Goal: Information Seeking & Learning: Check status

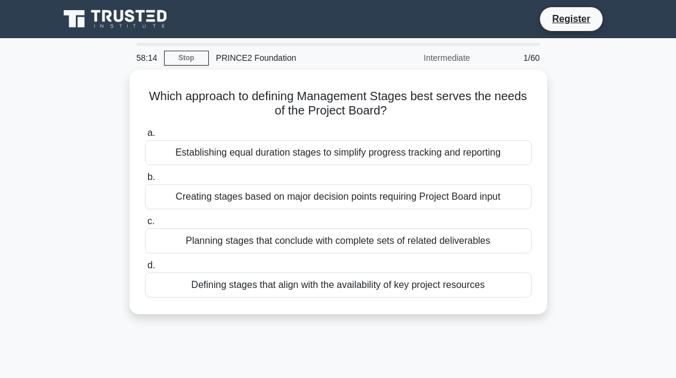
click at [443, 287] on div "Defining stages that align with the availability of key project resources" at bounding box center [338, 285] width 387 height 25
click at [145, 270] on input "d. Defining stages that align with the availability of key project resources" at bounding box center [145, 266] width 0 height 8
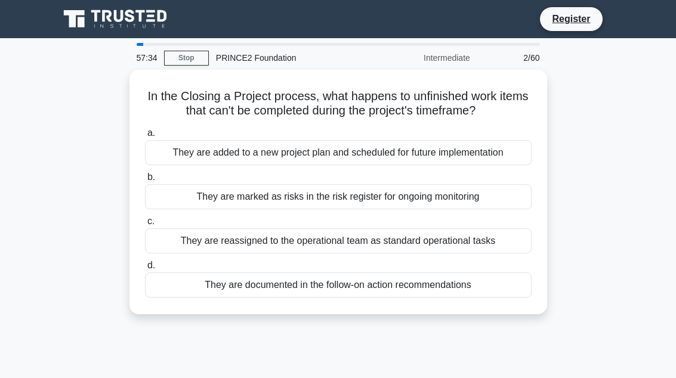
click at [443, 298] on div "They are documented in the follow-on action recommendations" at bounding box center [338, 285] width 387 height 25
click at [145, 270] on input "d. They are documented in the follow-on action recommendations" at bounding box center [145, 266] width 0 height 8
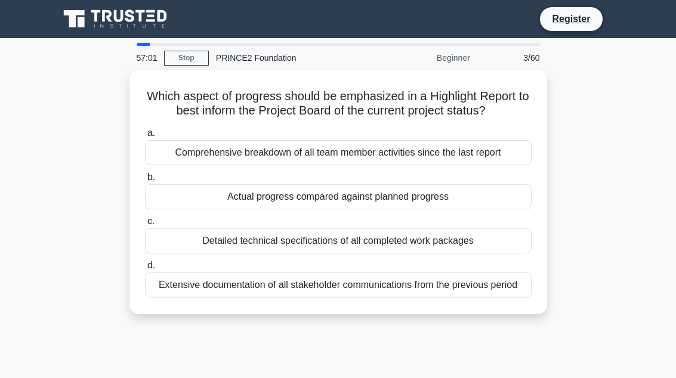
click at [443, 210] on div "Actual progress compared against planned progress" at bounding box center [338, 196] width 387 height 25
click at [145, 181] on input "b. Actual progress compared against planned progress" at bounding box center [145, 178] width 0 height 8
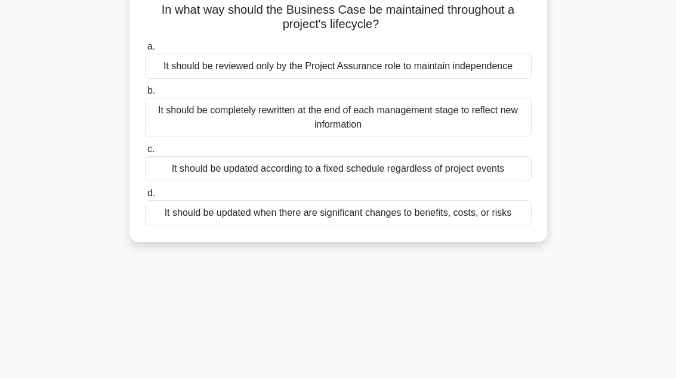
scroll to position [81, 0]
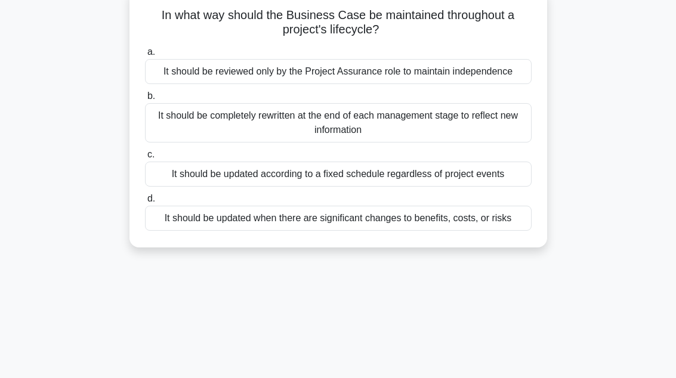
click at [443, 231] on div "It should be updated when there are significant changes to benefits, costs, or …" at bounding box center [338, 218] width 387 height 25
click at [145, 203] on input "d. It should be updated when there are significant changes to benefits, costs, …" at bounding box center [145, 199] width 0 height 8
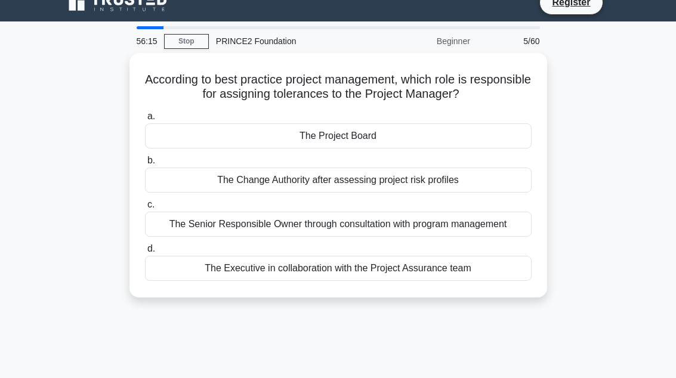
scroll to position [19, 0]
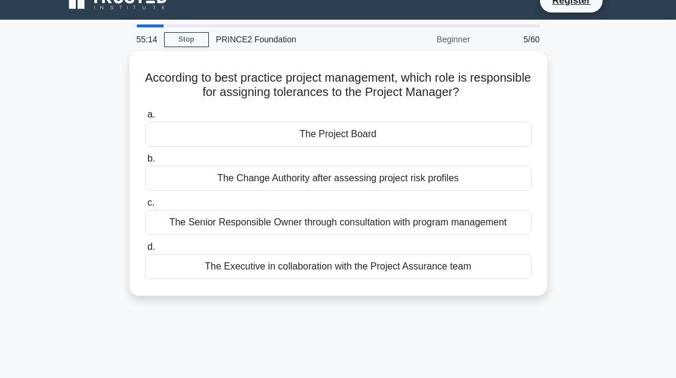
click at [443, 130] on div "The Project Board" at bounding box center [338, 134] width 387 height 25
click at [145, 119] on input "a. The Project Board" at bounding box center [145, 115] width 0 height 8
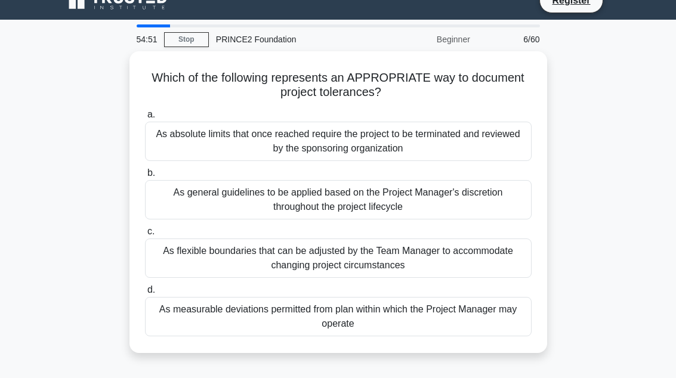
click at [405, 315] on div "As measurable deviations permitted from plan within which the Project Manager m…" at bounding box center [338, 316] width 387 height 39
click at [145, 294] on input "d. As measurable deviations permitted from plan within which the Project Manage…" at bounding box center [145, 291] width 0 height 8
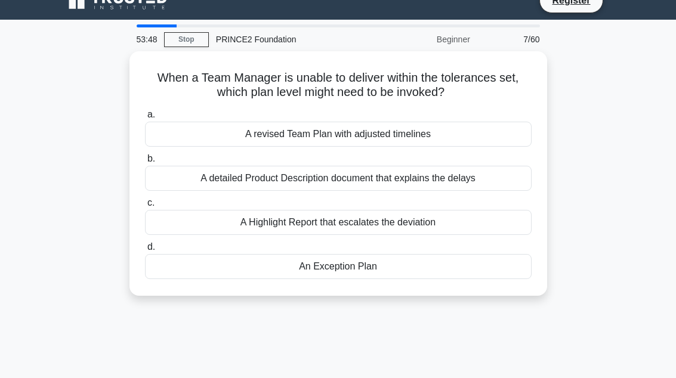
click at [443, 124] on div "A revised Team Plan with adjusted timelines" at bounding box center [338, 134] width 387 height 25
click at [145, 119] on input "a. A revised Team Plan with adjusted timelines" at bounding box center [145, 115] width 0 height 8
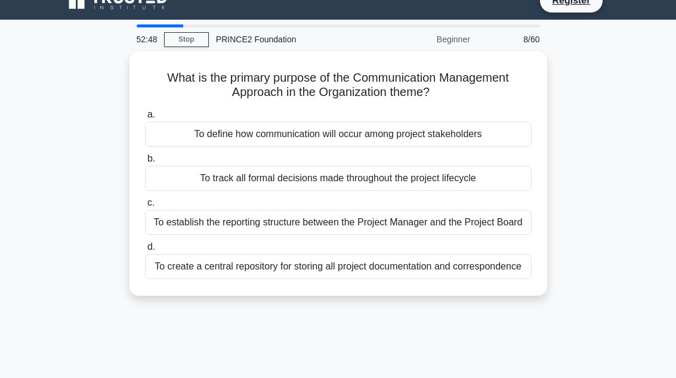
click at [443, 127] on div "To define how communication will occur among project stakeholders" at bounding box center [338, 134] width 387 height 25
click at [145, 119] on input "a. To define how communication will occur among project stakeholders" at bounding box center [145, 115] width 0 height 8
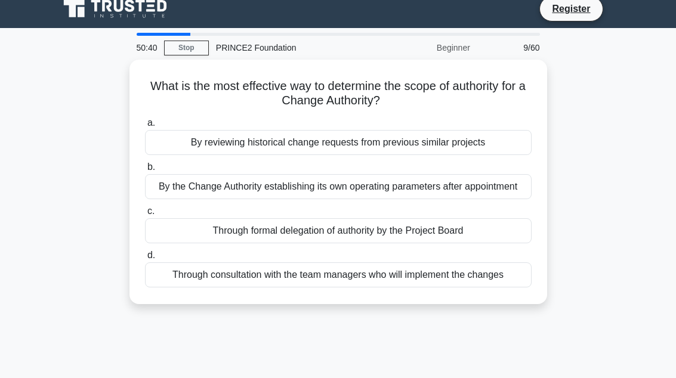
scroll to position [11, 0]
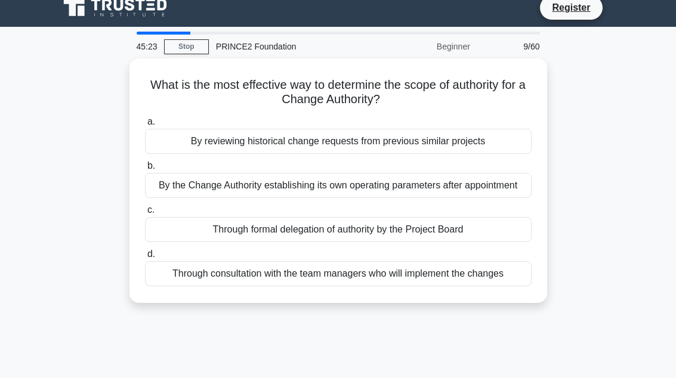
click at [443, 237] on div "Through formal delegation of authority by the Project Board" at bounding box center [338, 229] width 387 height 25
click at [145, 214] on input "c. Through formal delegation of authority by the Project Board" at bounding box center [145, 211] width 0 height 8
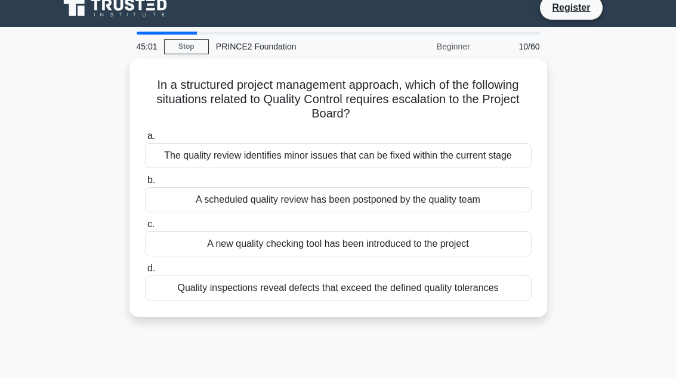
click at [443, 301] on div "Quality inspections reveal defects that exceed the defined quality tolerances" at bounding box center [338, 288] width 387 height 25
click at [145, 273] on input "d. Quality inspections reveal defects that exceed the defined quality tolerances" at bounding box center [145, 269] width 0 height 8
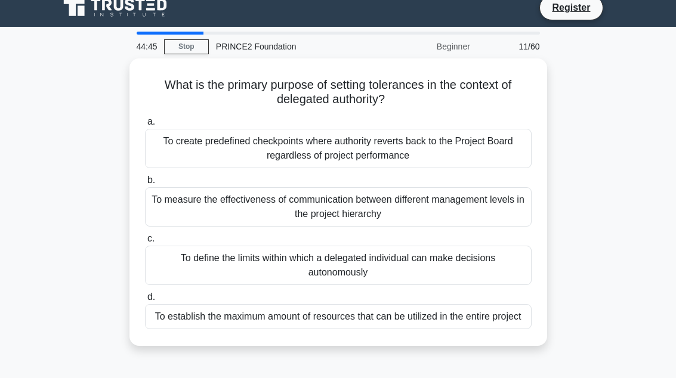
click at [443, 259] on div "To define the limits within which a delegated individual can make decisions aut…" at bounding box center [338, 265] width 387 height 39
click at [145, 243] on input "c. To define the limits within which a delegated individual can make decisions …" at bounding box center [145, 239] width 0 height 8
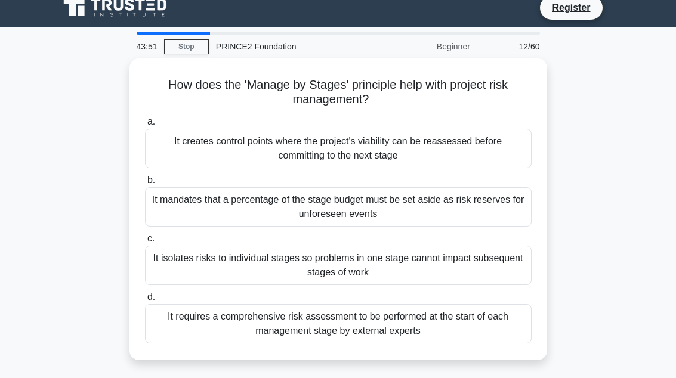
click at [443, 137] on div "It creates control points where the project's viability can be reassessed befor…" at bounding box center [338, 148] width 387 height 39
click at [145, 126] on input "a. It creates control points where the project's viability can be reassessed be…" at bounding box center [145, 122] width 0 height 8
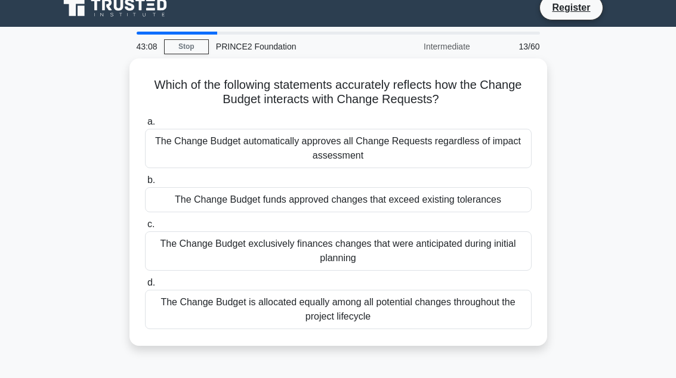
click at [443, 197] on div "The Change Budget funds approved changes that exceed existing tolerances" at bounding box center [338, 199] width 387 height 25
click at [145, 184] on input "b. The Change Budget funds approved changes that exceed existing tolerances" at bounding box center [145, 181] width 0 height 8
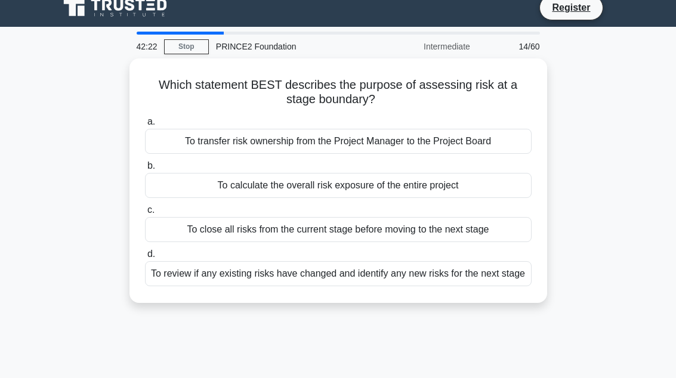
click at [443, 277] on div "To review if any existing risks have changed and identify any new risks for the…" at bounding box center [338, 273] width 387 height 25
click at [145, 258] on input "d. To review if any existing risks have changed and identify any new risks for …" at bounding box center [145, 255] width 0 height 8
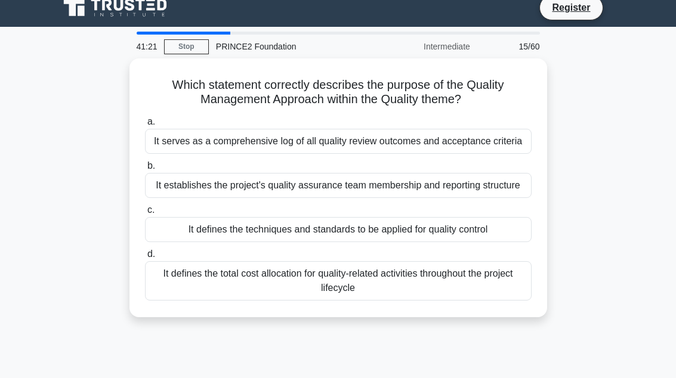
click at [443, 242] on div "It defines the techniques and standards to be applied for quality control" at bounding box center [338, 229] width 387 height 25
click at [145, 214] on input "c. It defines the techniques and standards to be applied for quality control" at bounding box center [145, 211] width 0 height 8
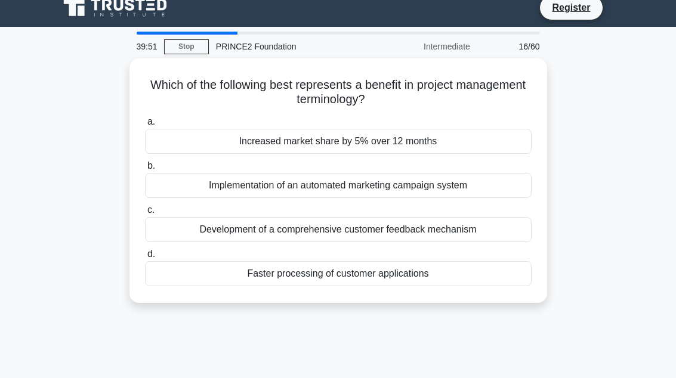
click at [443, 134] on div "Increased market share by 5% over 12 months" at bounding box center [338, 141] width 387 height 25
click at [145, 126] on input "a. Increased market share by 5% over 12 months" at bounding box center [145, 122] width 0 height 8
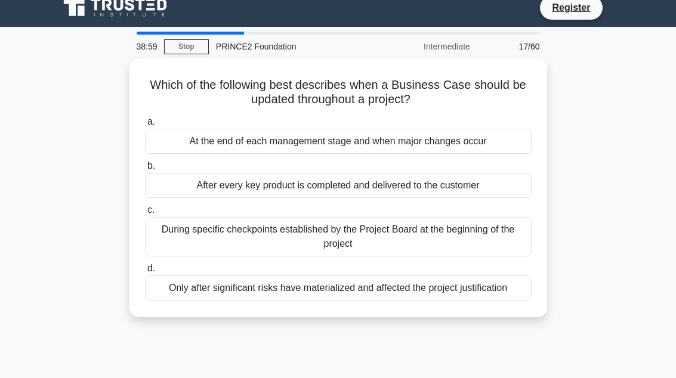
click at [443, 137] on div "At the end of each management stage and when major changes occur" at bounding box center [338, 141] width 387 height 25
click at [145, 126] on input "a. At the end of each management stage and when major changes occur" at bounding box center [145, 122] width 0 height 8
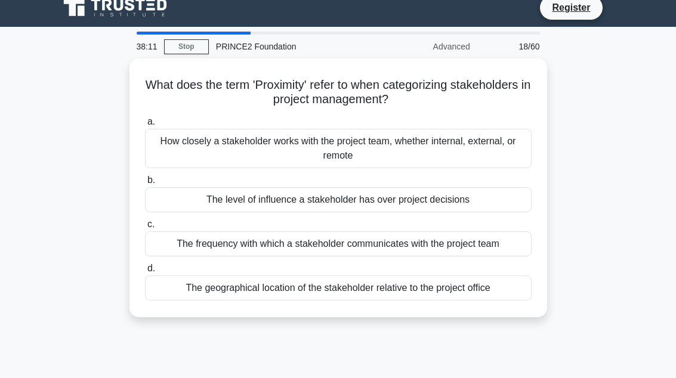
click at [443, 194] on div "The level of influence a stakeholder has over project decisions" at bounding box center [338, 199] width 387 height 25
click at [145, 184] on input "b. The level of influence a stakeholder has over project decisions" at bounding box center [145, 181] width 0 height 8
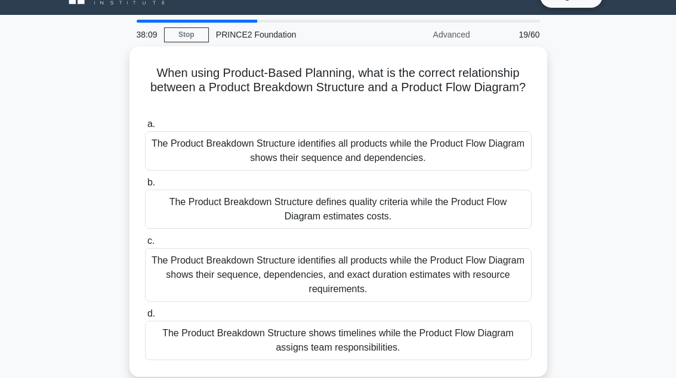
scroll to position [23, 0]
click at [443, 150] on div "The Product Breakdown Structure identifies all products while the Product Flow …" at bounding box center [338, 150] width 387 height 39
click at [145, 128] on input "a. The Product Breakdown Structure identifies all products while the Product Fl…" at bounding box center [145, 125] width 0 height 8
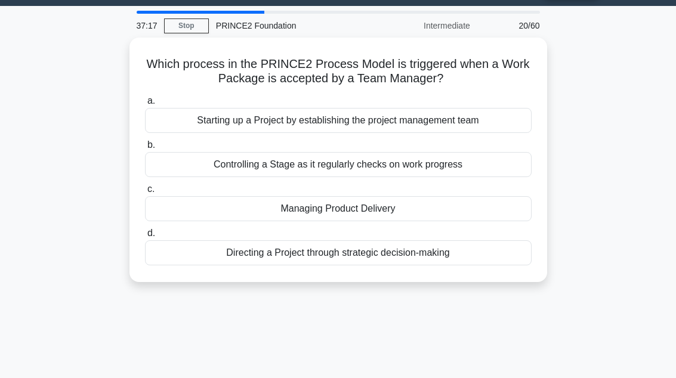
scroll to position [36, 0]
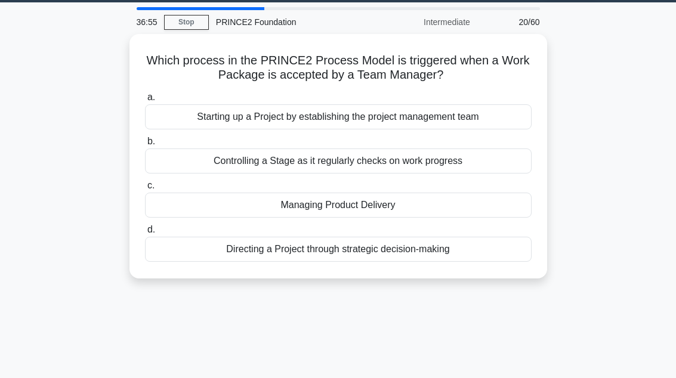
click at [443, 205] on div "Managing Product Delivery" at bounding box center [338, 205] width 387 height 25
click at [145, 190] on input "c. Managing Product Delivery" at bounding box center [145, 186] width 0 height 8
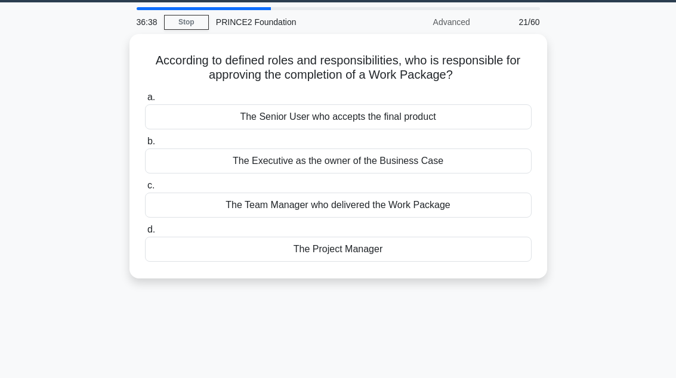
click at [443, 206] on div "The Team Manager who delivered the Work Package" at bounding box center [338, 205] width 387 height 25
click at [145, 190] on input "c. The Team Manager who delivered the Work Package" at bounding box center [145, 186] width 0 height 8
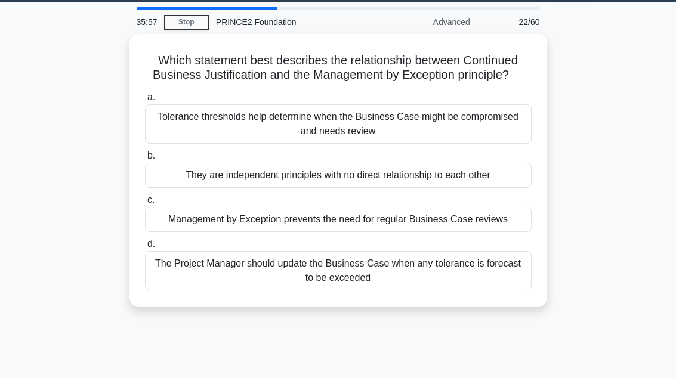
click at [443, 117] on div "Tolerance thresholds help determine when the Business Case might be compromised…" at bounding box center [338, 123] width 387 height 39
click at [145, 101] on input "a. Tolerance thresholds help determine when the Business Case might be compromi…" at bounding box center [145, 98] width 0 height 8
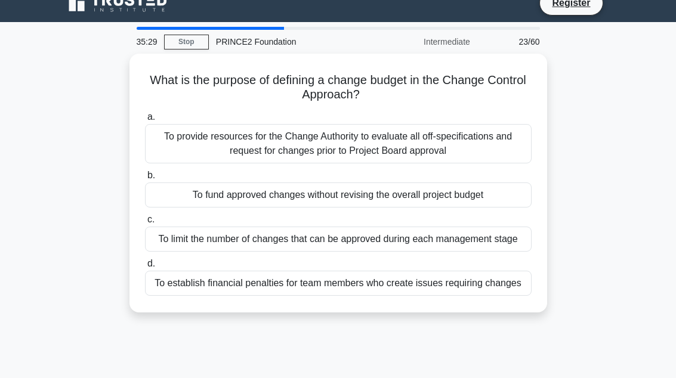
scroll to position [0, 0]
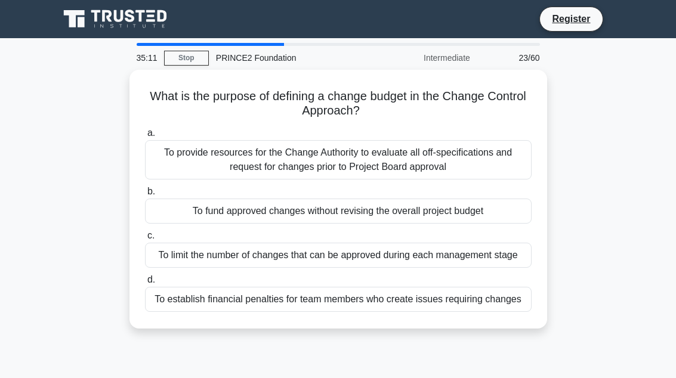
click at [443, 217] on div "To fund approved changes without revising the overall project budget" at bounding box center [338, 211] width 387 height 25
click at [145, 196] on input "b. To fund approved changes without revising the overall project budget" at bounding box center [145, 192] width 0 height 8
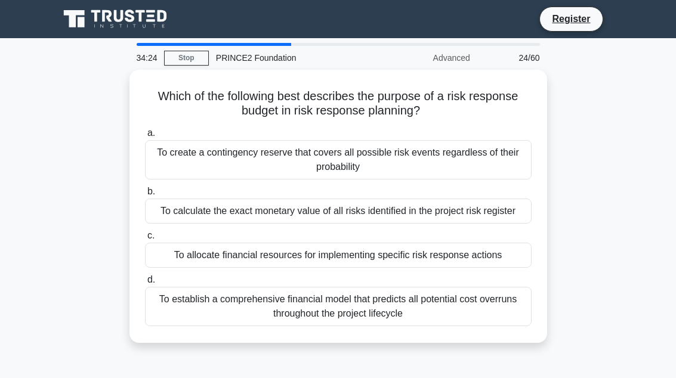
click at [443, 264] on div "To allocate financial resources for implementing specific risk response actions" at bounding box center [338, 255] width 387 height 25
click at [145, 240] on input "c. To allocate financial resources for implementing specific risk response acti…" at bounding box center [145, 236] width 0 height 8
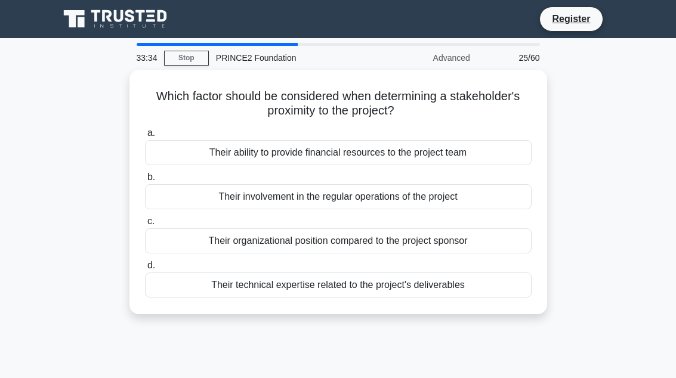
click at [443, 195] on div "Their involvement in the regular operations of the project" at bounding box center [338, 196] width 387 height 25
click at [145, 181] on input "b. Their involvement in the regular operations of the project" at bounding box center [145, 178] width 0 height 8
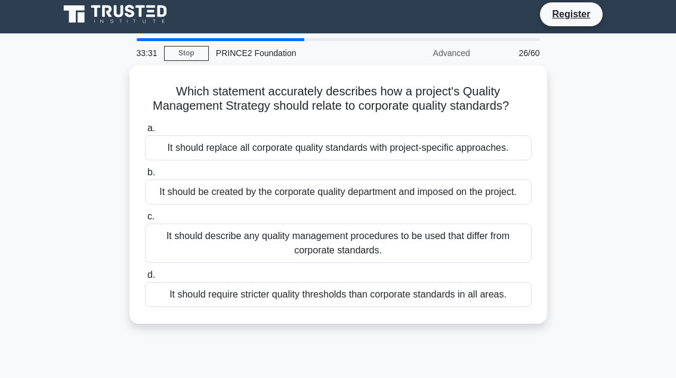
scroll to position [4, 0]
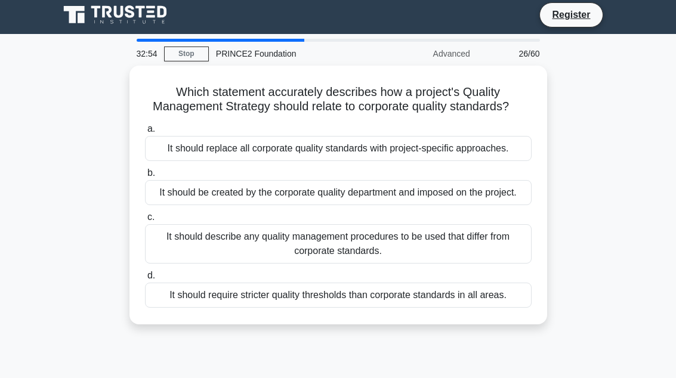
click at [443, 264] on div "It should describe any quality management procedures to be used that differ fro…" at bounding box center [338, 243] width 387 height 39
click at [145, 221] on input "c. It should describe any quality management procedures to be used that differ …" at bounding box center [145, 218] width 0 height 8
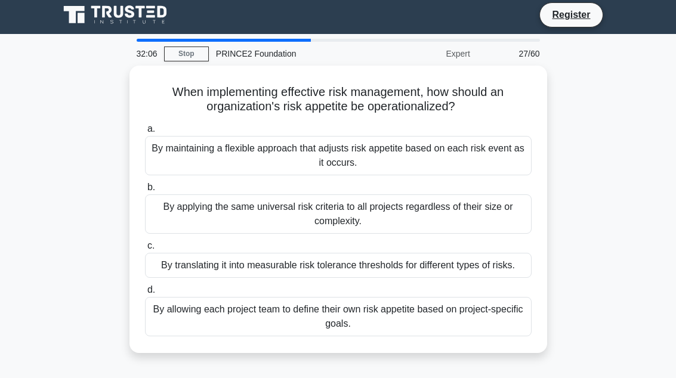
click at [443, 276] on div "By translating it into measurable risk tolerance thresholds for different types…" at bounding box center [338, 265] width 387 height 25
click at [145, 250] on input "c. By translating it into measurable risk tolerance thresholds for different ty…" at bounding box center [145, 246] width 0 height 8
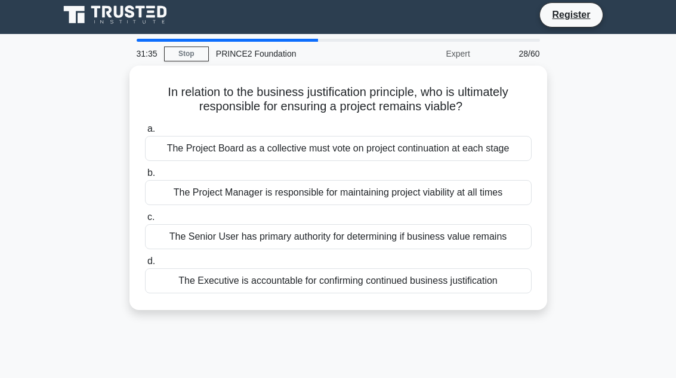
click at [441, 294] on div "The Executive is accountable for confirming continued business justification" at bounding box center [338, 281] width 387 height 25
click at [145, 266] on input "d. The Executive is accountable for confirming continued business justification" at bounding box center [145, 262] width 0 height 8
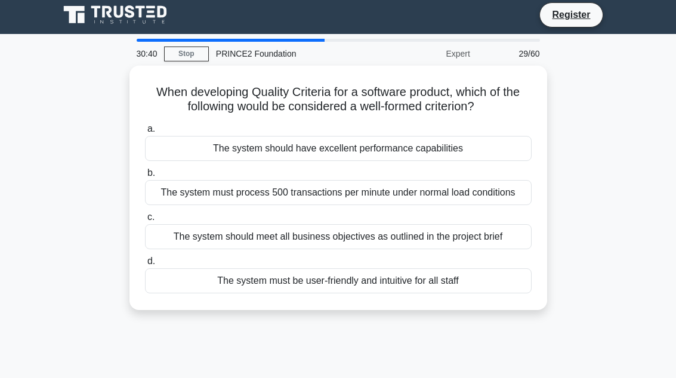
click at [443, 294] on div "The system must be user-friendly and intuitive for all staff" at bounding box center [338, 281] width 387 height 25
click at [145, 266] on input "d. The system must be user-friendly and intuitive for all staff" at bounding box center [145, 262] width 0 height 8
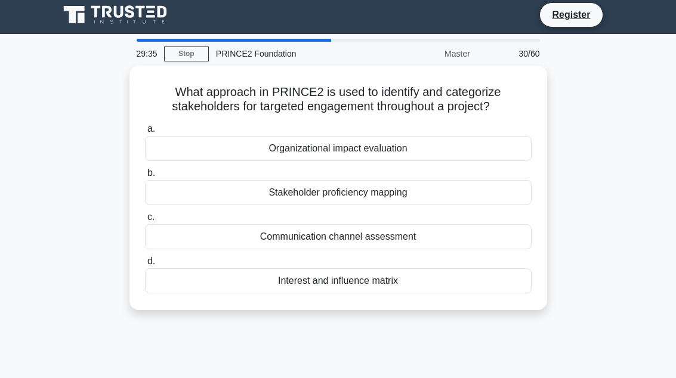
click at [443, 146] on div "Organizational impact evaluation" at bounding box center [338, 148] width 387 height 25
click at [145, 133] on input "a. Organizational impact evaluation" at bounding box center [145, 129] width 0 height 8
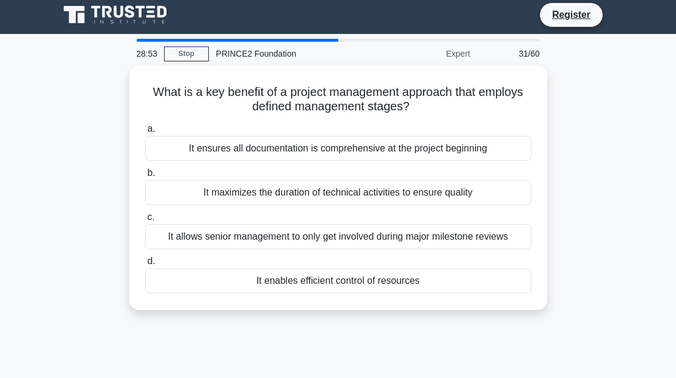
click at [443, 245] on div "It allows senior management to only get involved during major milestone reviews" at bounding box center [338, 236] width 387 height 25
click at [145, 221] on input "c. It allows senior management to only get involved during major milestone revi…" at bounding box center [145, 218] width 0 height 8
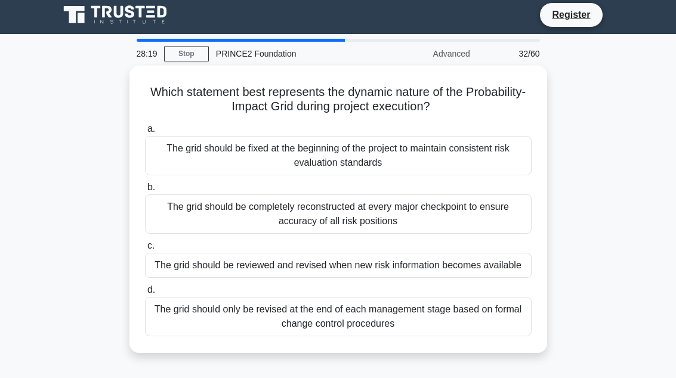
click at [443, 269] on div "The grid should be reviewed and revised when new risk information becomes avail…" at bounding box center [338, 265] width 387 height 25
click at [145, 250] on input "c. The grid should be reviewed and revised when new risk information becomes av…" at bounding box center [145, 246] width 0 height 8
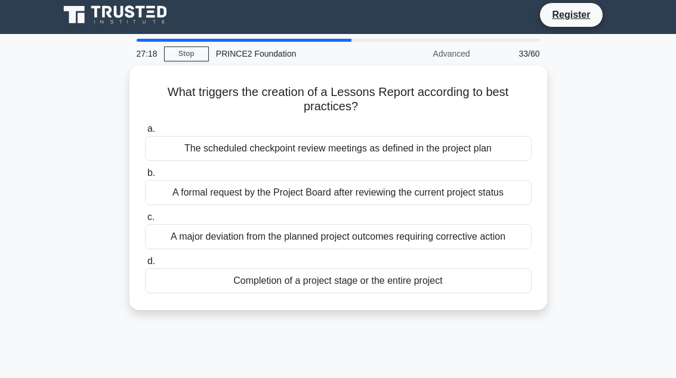
click at [443, 294] on div "Completion of a project stage or the entire project" at bounding box center [338, 281] width 387 height 25
click at [145, 266] on input "d. Completion of a project stage or the entire project" at bounding box center [145, 262] width 0 height 8
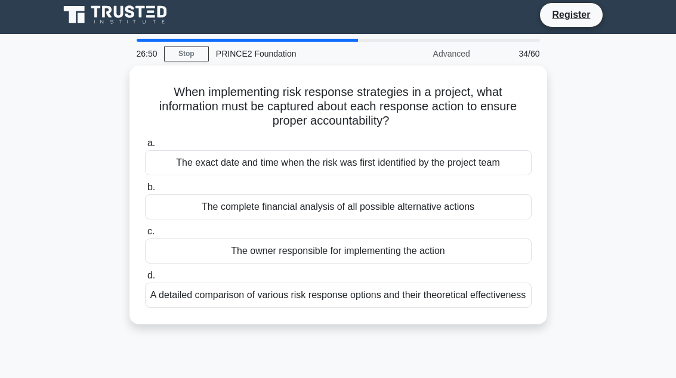
click at [443, 254] on div "The owner responsible for implementing the action" at bounding box center [338, 251] width 387 height 25
click at [145, 236] on input "c. The owner responsible for implementing the action" at bounding box center [145, 232] width 0 height 8
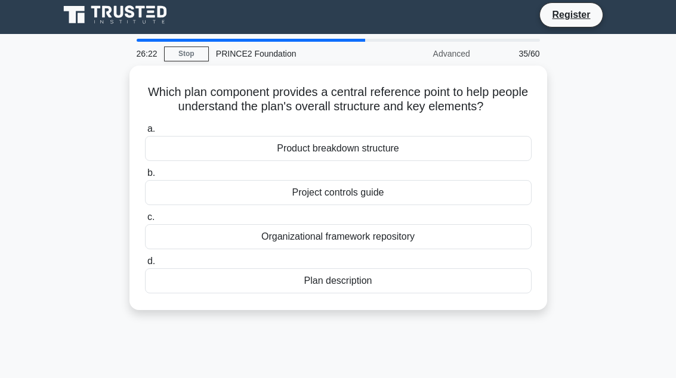
click at [349, 294] on div "Plan description" at bounding box center [338, 281] width 387 height 25
click at [145, 266] on input "d. Plan description" at bounding box center [145, 262] width 0 height 8
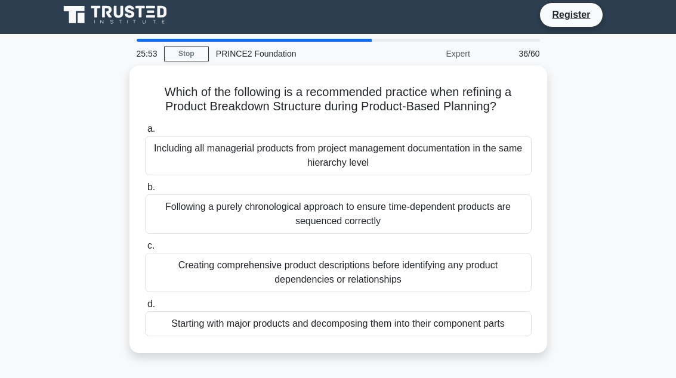
click at [443, 337] on div "Starting with major products and decomposing them into their component parts" at bounding box center [338, 324] width 387 height 25
click at [145, 309] on input "d. Starting with major products and decomposing them into their component parts" at bounding box center [145, 305] width 0 height 8
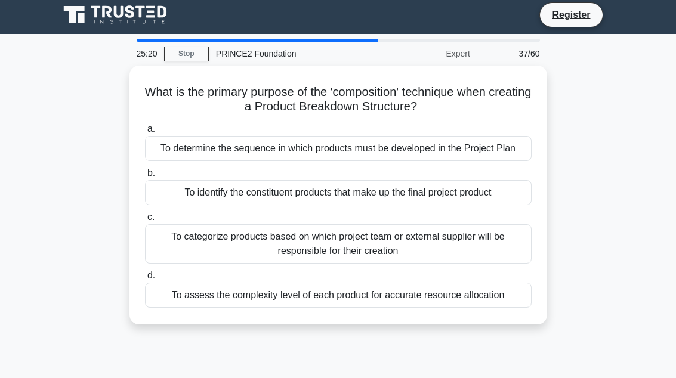
click at [443, 202] on div "To identify the constituent products that make up the final project product" at bounding box center [338, 192] width 387 height 25
click at [145, 177] on input "b. To identify the constituent products that make up the final project product" at bounding box center [145, 174] width 0 height 8
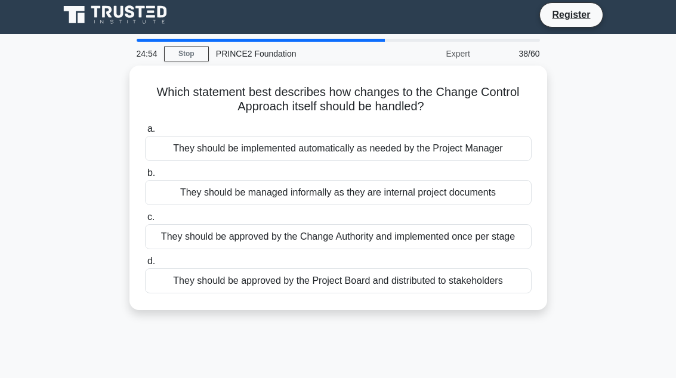
click at [443, 294] on div "They should be approved by the Project Board and distributed to stakeholders" at bounding box center [338, 281] width 387 height 25
click at [145, 266] on input "d. They should be approved by the Project Board and distributed to stakeholders" at bounding box center [145, 262] width 0 height 8
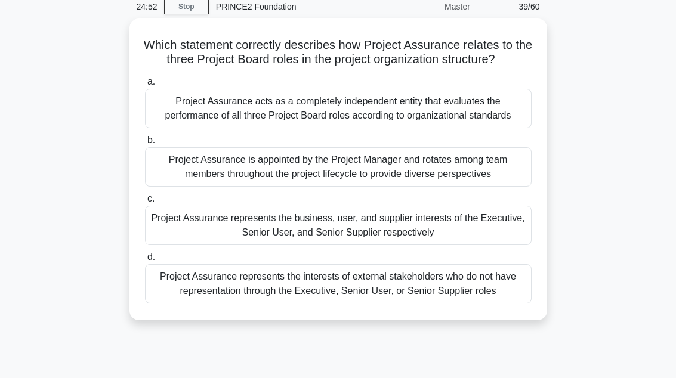
scroll to position [52, 0]
click at [443, 245] on div "Project Assurance represents the business, user, and supplier interests of the …" at bounding box center [338, 224] width 387 height 39
click at [145, 202] on input "c. Project Assurance represents the business, user, and supplier interests of t…" at bounding box center [145, 199] width 0 height 8
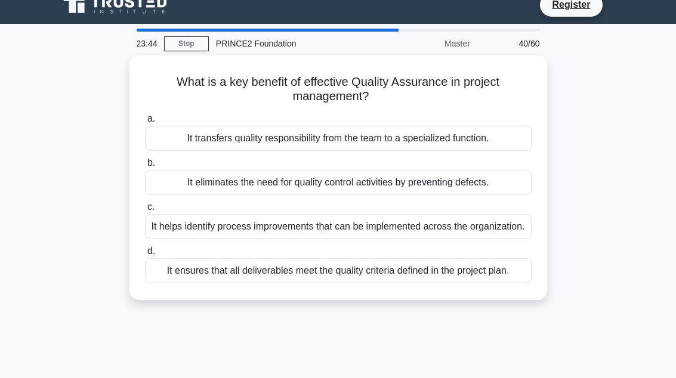
scroll to position [15, 0]
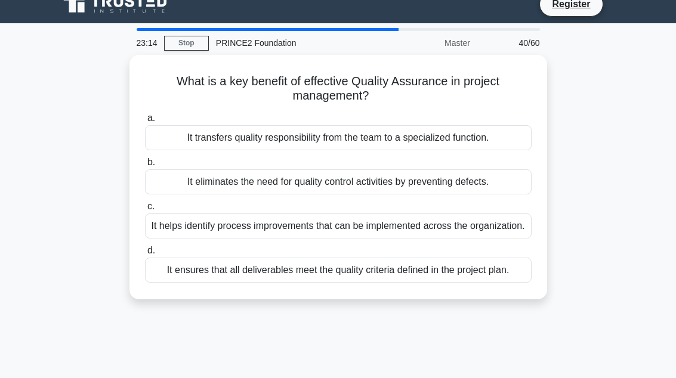
click at [443, 239] on div "It helps identify process improvements that can be implemented across the organ…" at bounding box center [338, 226] width 387 height 25
click at [145, 211] on input "c. It helps identify process improvements that can be implemented across the or…" at bounding box center [145, 207] width 0 height 8
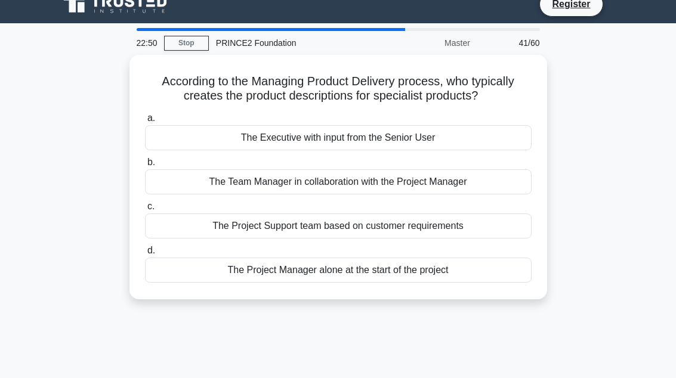
click at [443, 193] on div "The Team Manager in collaboration with the Project Manager" at bounding box center [338, 182] width 387 height 25
click at [145, 167] on input "b. The Team Manager in collaboration with the Project Manager" at bounding box center [145, 163] width 0 height 8
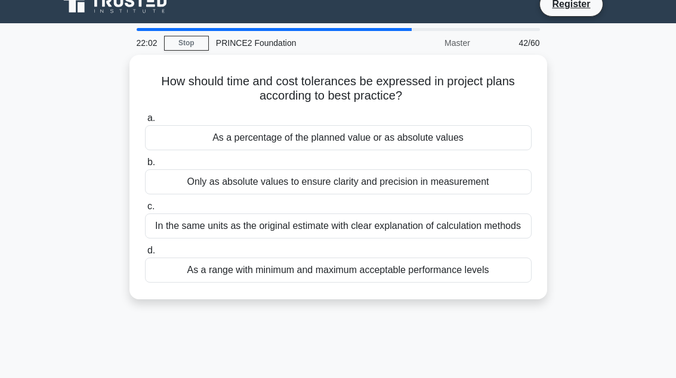
click at [443, 130] on div "As a percentage of the planned value or as absolute values" at bounding box center [338, 137] width 387 height 25
click at [145, 122] on input "a. As a percentage of the planned value or as absolute values" at bounding box center [145, 119] width 0 height 8
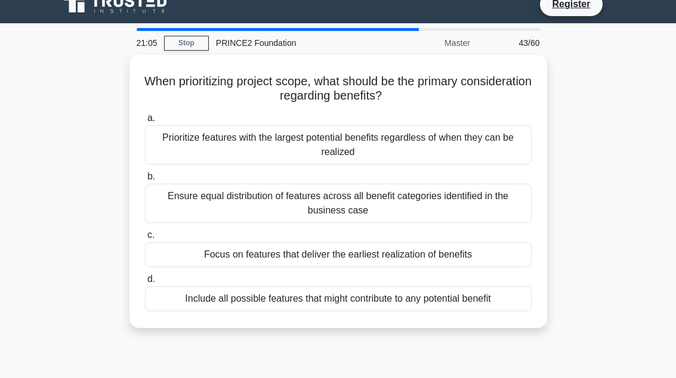
click at [443, 141] on div "Prioritize features with the largest potential benefits regardless of when they…" at bounding box center [338, 144] width 387 height 39
click at [145, 122] on input "a. Prioritize features with the largest potential benefits regardless of when t…" at bounding box center [145, 119] width 0 height 8
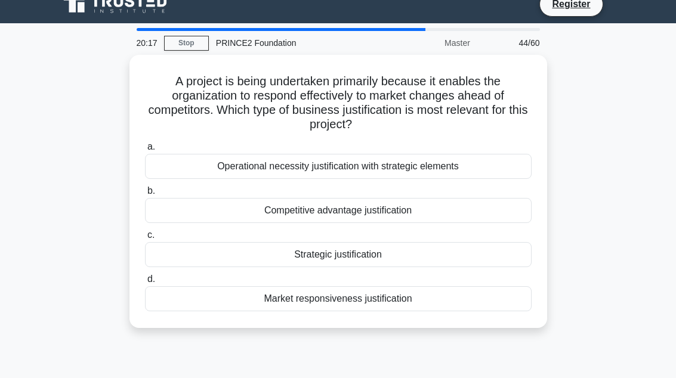
click at [441, 300] on div "Market responsiveness justification" at bounding box center [338, 299] width 387 height 25
click at [145, 284] on input "d. Market responsiveness justification" at bounding box center [145, 280] width 0 height 8
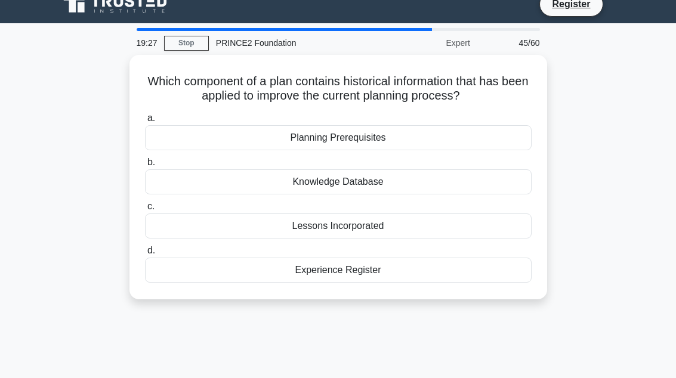
click at [443, 175] on div "Knowledge Database" at bounding box center [338, 182] width 387 height 25
click at [145, 167] on input "b. Knowledge Database" at bounding box center [145, 163] width 0 height 8
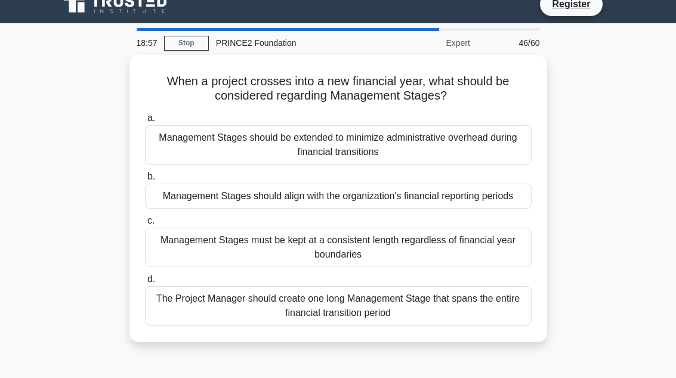
click at [443, 203] on div "Management Stages should align with the organization's financial reporting peri…" at bounding box center [338, 196] width 387 height 25
click at [145, 181] on input "b. Management Stages should align with the organization's financial reporting p…" at bounding box center [145, 177] width 0 height 8
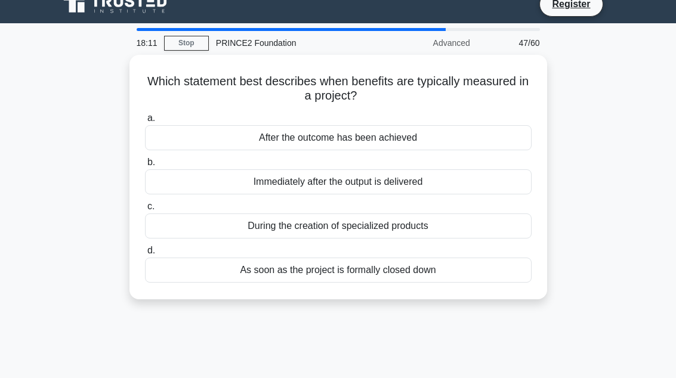
click at [213, 137] on div "After the outcome has been achieved" at bounding box center [338, 137] width 387 height 25
click at [145, 122] on input "a. After the outcome has been achieved" at bounding box center [145, 119] width 0 height 8
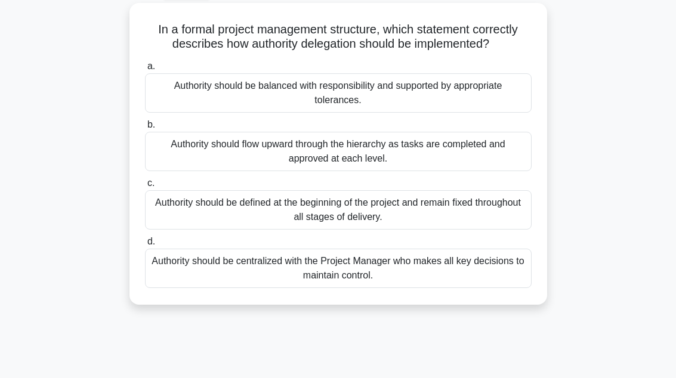
scroll to position [57, 0]
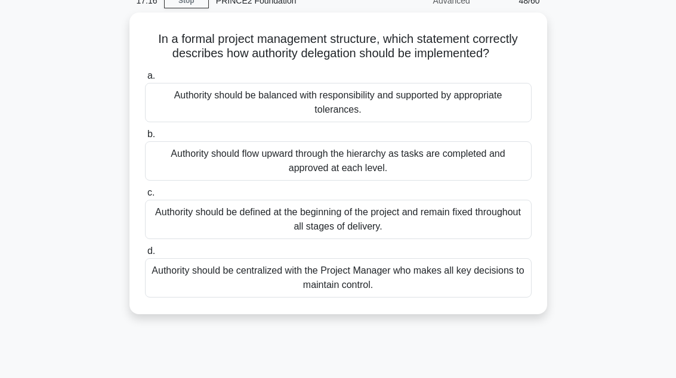
click at [186, 175] on div "Authority should flow upward through the hierarchy as tasks are completed and a…" at bounding box center [338, 160] width 387 height 39
click at [145, 138] on input "b. Authority should flow upward through the hierarchy as tasks are completed an…" at bounding box center [145, 135] width 0 height 8
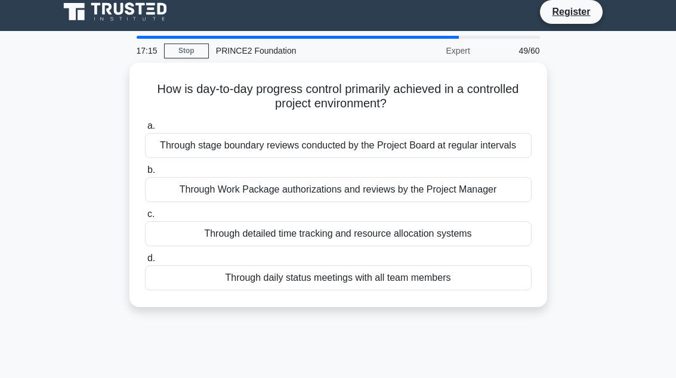
scroll to position [8, 0]
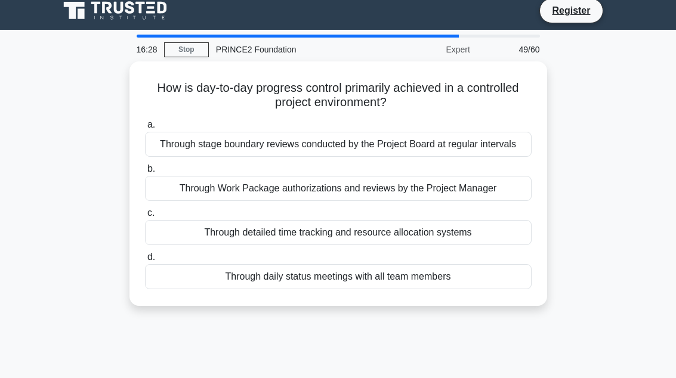
click at [180, 289] on div "Through daily status meetings with all team members" at bounding box center [338, 276] width 387 height 25
click at [145, 261] on input "d. Through daily status meetings with all team members" at bounding box center [145, 258] width 0 height 8
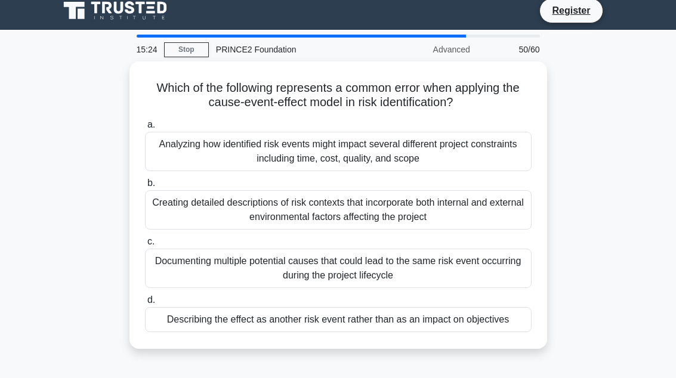
click at [211, 332] on div "Describing the effect as another risk event rather than as an impact on objecti…" at bounding box center [338, 319] width 387 height 25
click at [145, 304] on input "d. Describing the effect as another risk event rather than as an impact on obje…" at bounding box center [145, 301] width 0 height 8
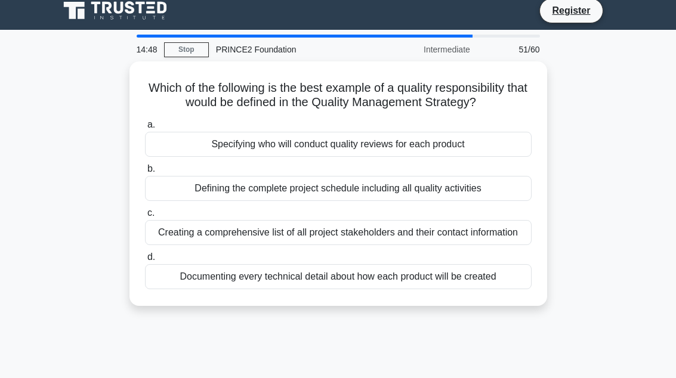
click at [221, 156] on div "Specifying who will conduct quality reviews for each product" at bounding box center [338, 144] width 387 height 25
click at [145, 129] on input "a. Specifying who will conduct quality reviews for each product" at bounding box center [145, 125] width 0 height 8
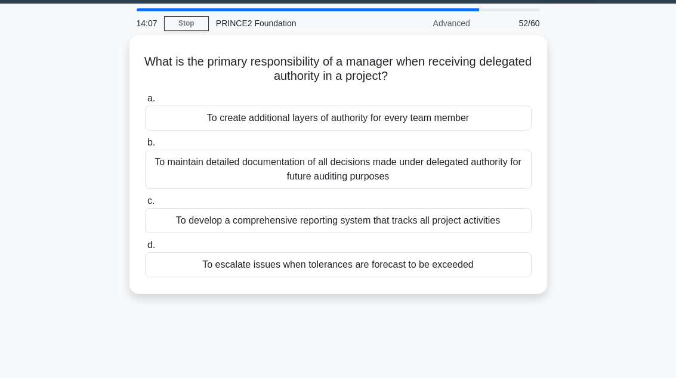
scroll to position [34, 0]
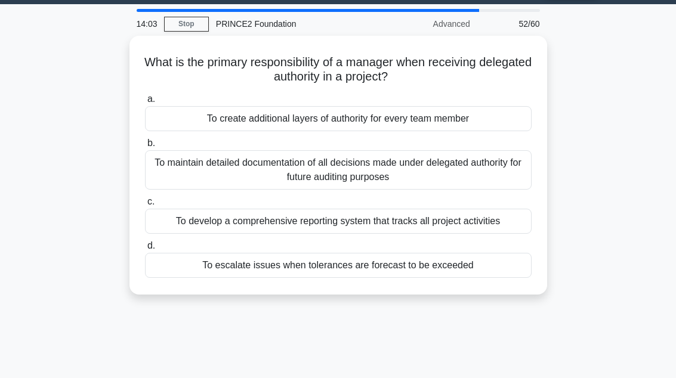
click at [210, 276] on div "a. To create additional layers of authority for every team member b. To maintai…" at bounding box center [338, 185] width 401 height 191
click at [277, 265] on div "To escalate issues when tolerances are forecast to be exceeded" at bounding box center [338, 265] width 387 height 25
click at [145, 250] on input "d. To escalate issues when tolerances are forecast to be exceeded" at bounding box center [145, 246] width 0 height 8
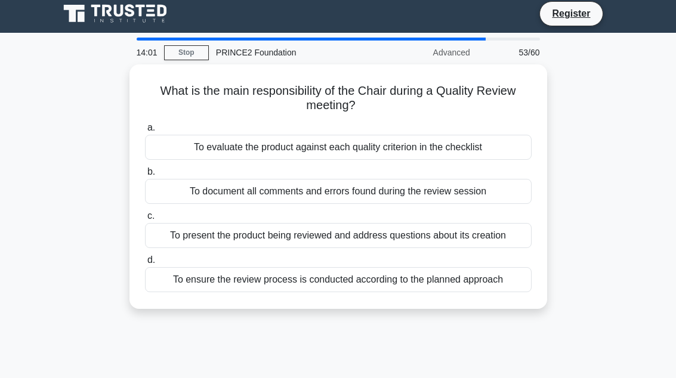
scroll to position [0, 0]
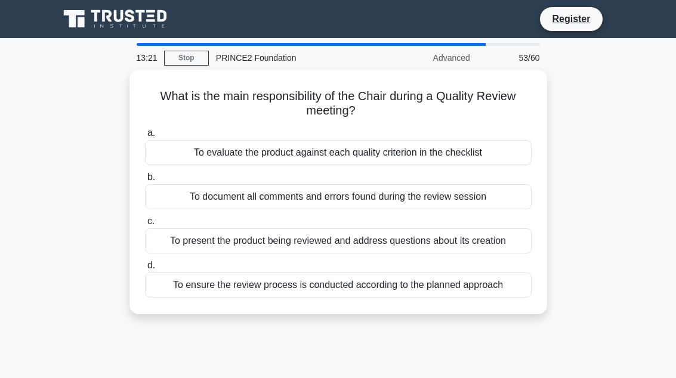
click at [183, 298] on div "To ensure the review process is conducted according to the planned approach" at bounding box center [338, 285] width 387 height 25
click at [145, 270] on input "d. To ensure the review process is conducted according to the planned approach" at bounding box center [145, 266] width 0 height 8
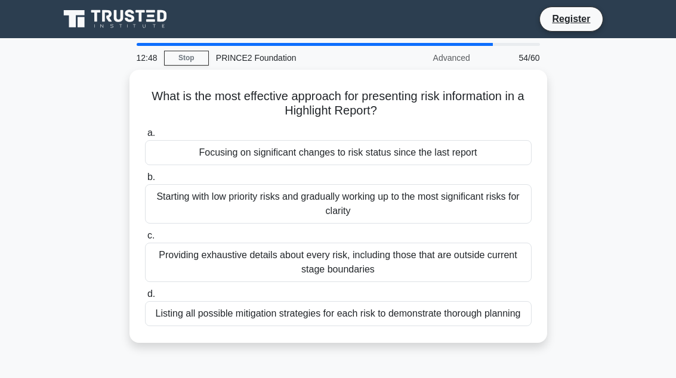
click at [207, 159] on div "Focusing on significant changes to risk status since the last report" at bounding box center [338, 152] width 387 height 25
click at [145, 137] on input "a. Focusing on significant changes to risk status since the last report" at bounding box center [145, 134] width 0 height 8
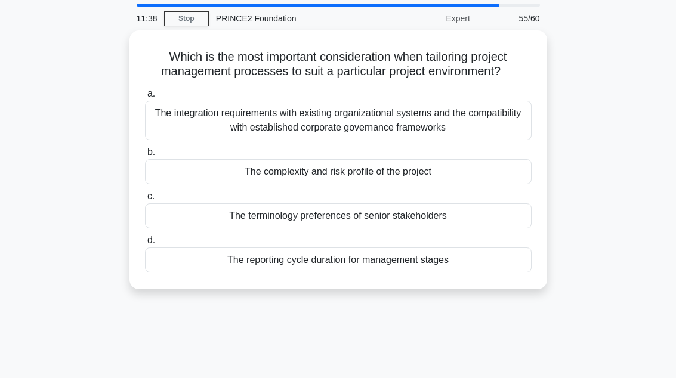
scroll to position [41, 0]
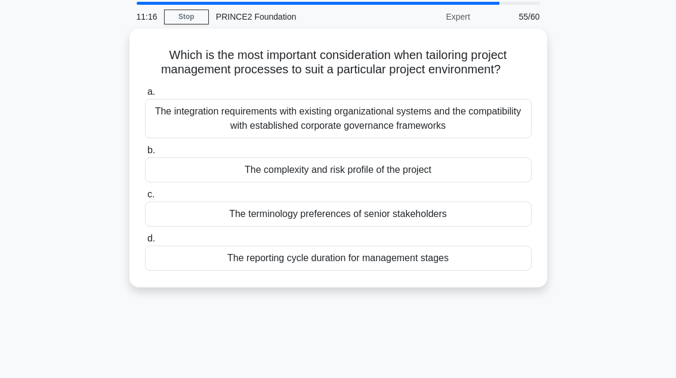
click at [207, 137] on div "The integration requirements with existing organizational systems and the compa…" at bounding box center [338, 118] width 387 height 39
click at [145, 96] on input "a. The integration requirements with existing organizational systems and the co…" at bounding box center [145, 92] width 0 height 8
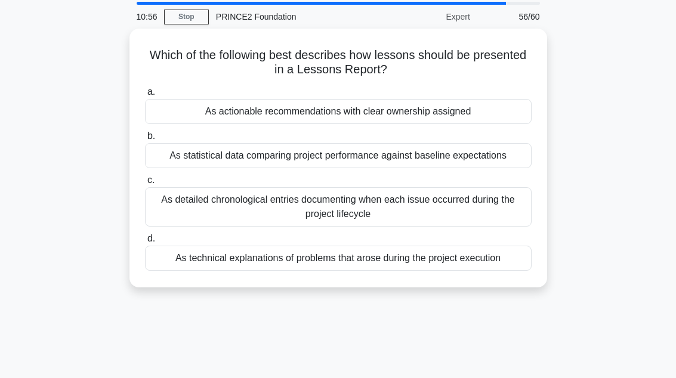
scroll to position [42, 0]
click at [177, 270] on div "As technical explanations of problems that arose during the project execution" at bounding box center [338, 257] width 387 height 25
click at [145, 242] on input "d. As technical explanations of problems that arose during the project execution" at bounding box center [145, 239] width 0 height 8
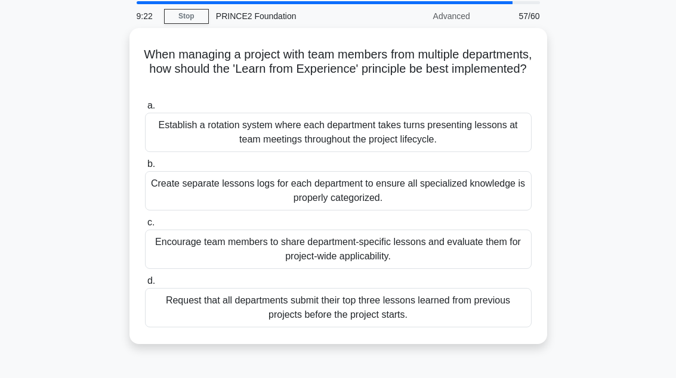
click at [175, 196] on div "Create separate lessons logs for each department to ensure all specialized know…" at bounding box center [338, 190] width 387 height 39
click at [145, 168] on input "b. Create separate lessons logs for each department to ensure all specialized k…" at bounding box center [145, 165] width 0 height 8
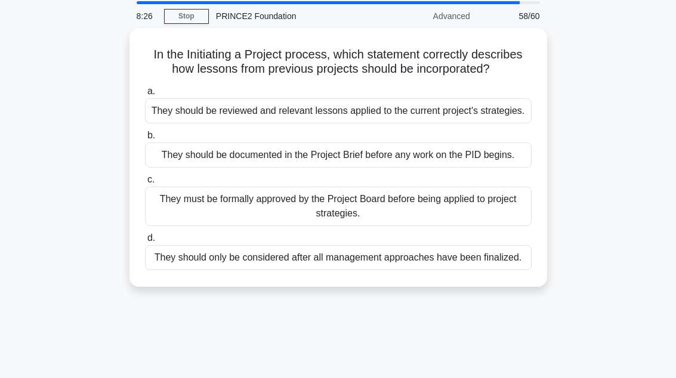
click at [182, 124] on div "They should be reviewed and relevant lessons applied to the current project's s…" at bounding box center [338, 110] width 387 height 25
click at [145, 96] on input "a. They should be reviewed and relevant lessons applied to the current project'…" at bounding box center [145, 92] width 0 height 8
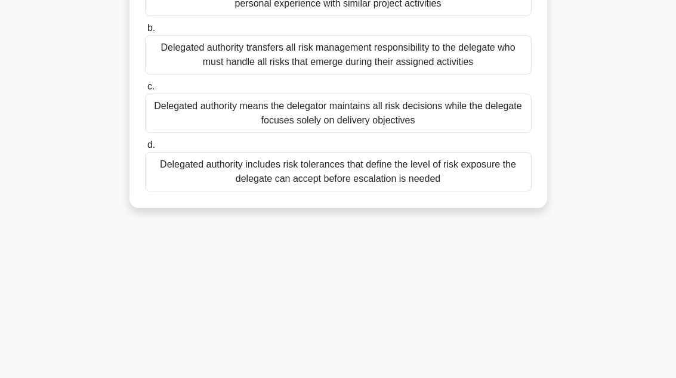
scroll to position [164, 0]
click at [281, 191] on div "Delegated authority includes risk tolerances that define the level of risk expo…" at bounding box center [338, 171] width 387 height 39
click at [145, 149] on input "d. Delegated authority includes risk tolerances that define the level of risk e…" at bounding box center [145, 145] width 0 height 8
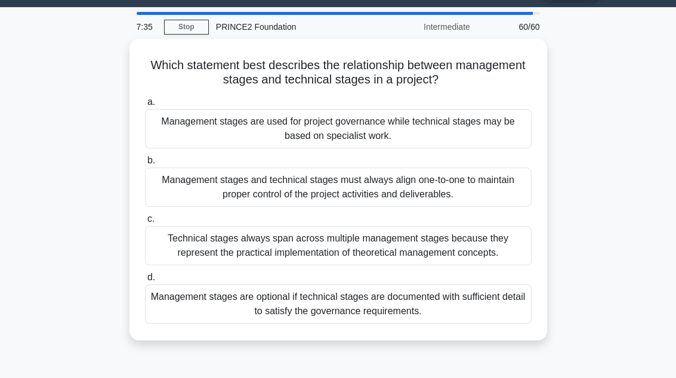
scroll to position [30, 0]
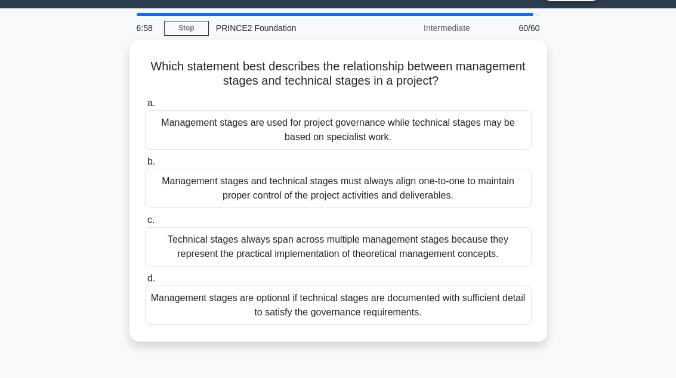
click at [185, 134] on div "Management stages are used for project governance while technical stages may be…" at bounding box center [338, 129] width 387 height 39
click at [145, 107] on input "a. Management stages are used for project governance while technical stages may…" at bounding box center [145, 104] width 0 height 8
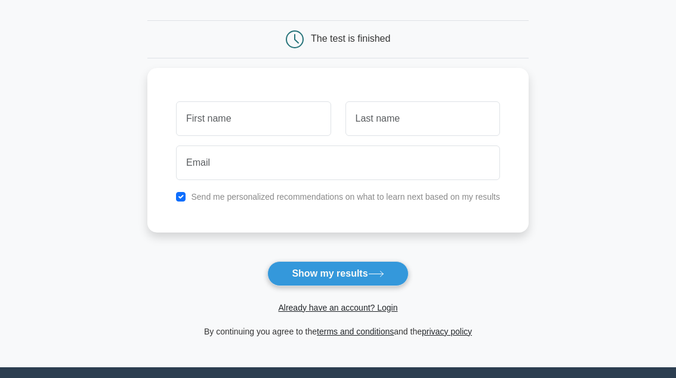
scroll to position [180, 0]
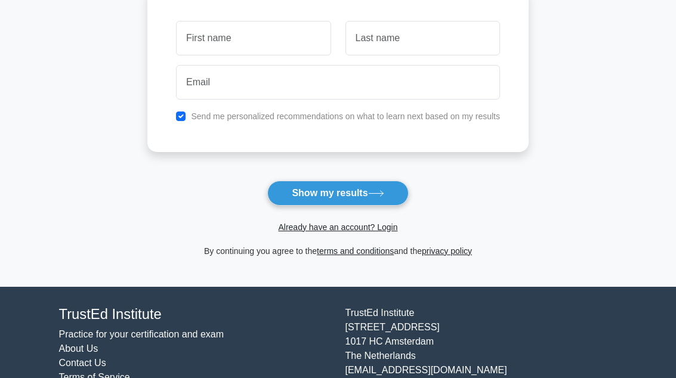
click at [298, 204] on button "Show my results" at bounding box center [337, 193] width 141 height 25
type input "Luke"
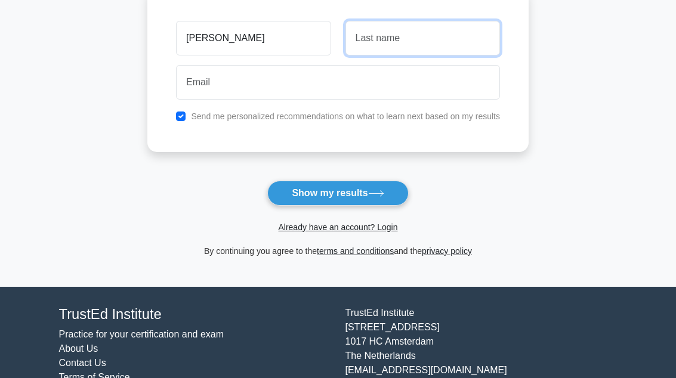
type input "Agius"
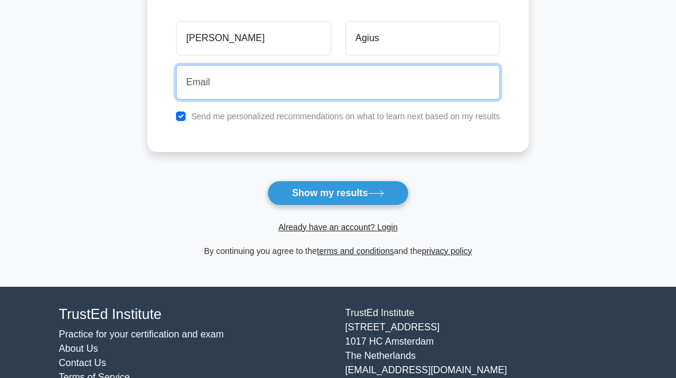
type input "lukepinzell@gmail.com"
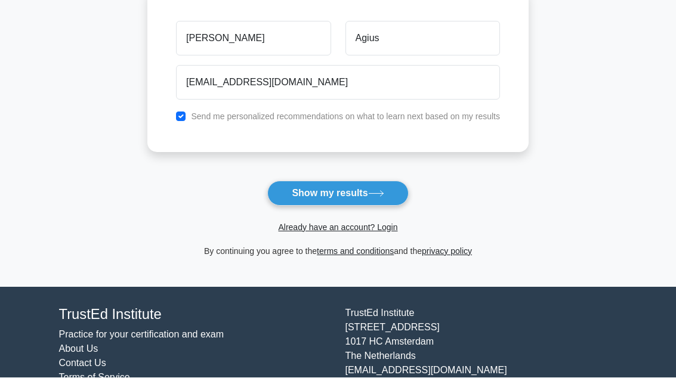
click at [289, 191] on button "Show my results" at bounding box center [337, 193] width 141 height 25
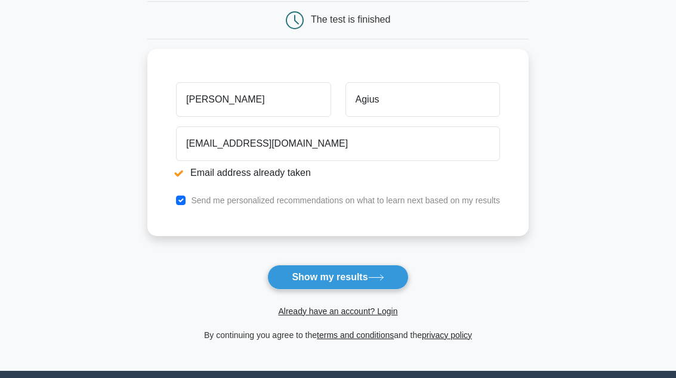
scroll to position [204, 0]
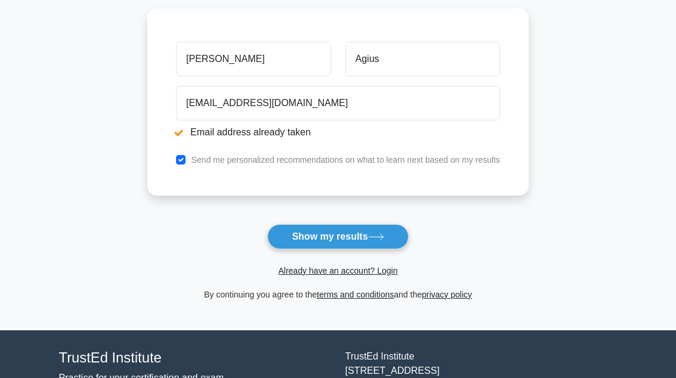
click at [292, 273] on link "Already have an account? Login" at bounding box center [337, 271] width 119 height 10
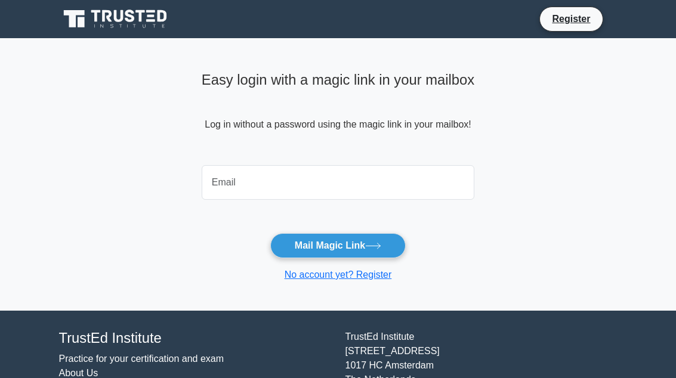
click at [222, 198] on input "email" at bounding box center [338, 182] width 273 height 35
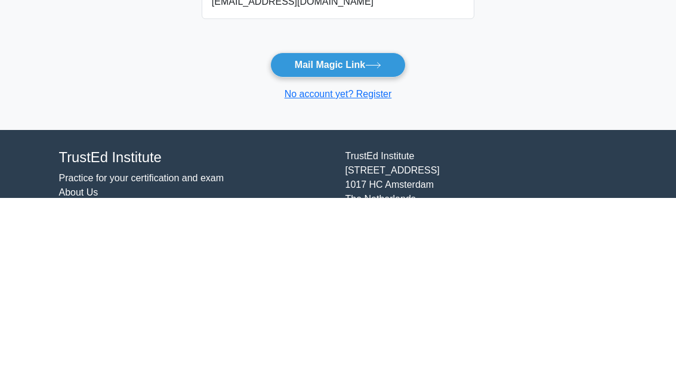
type input "[EMAIL_ADDRESS][DOMAIN_NAME]"
click at [373, 243] on icon at bounding box center [373, 246] width 16 height 7
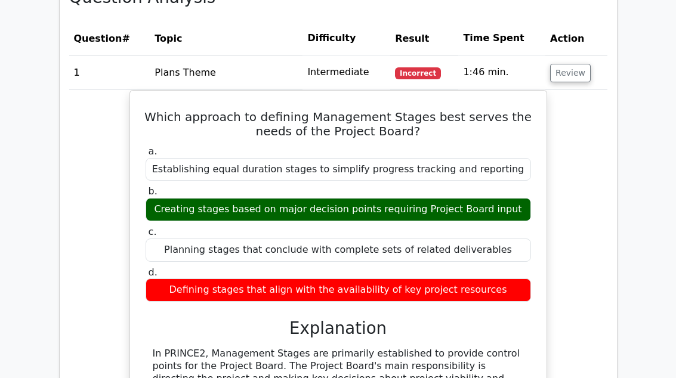
scroll to position [1067, 0]
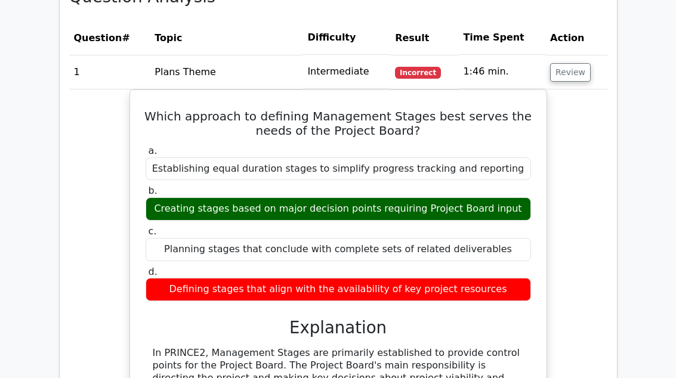
click at [567, 78] on button "Review" at bounding box center [570, 73] width 41 height 19
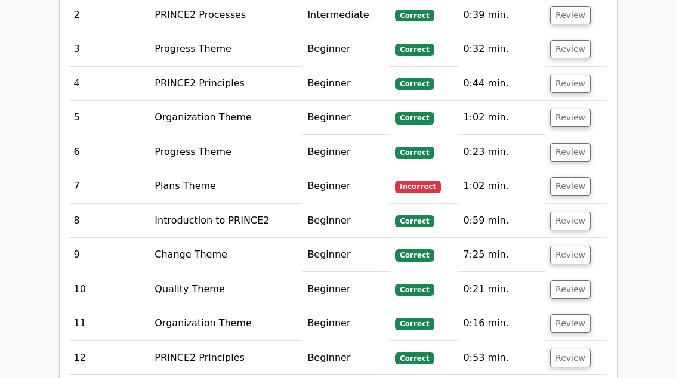
scroll to position [1159, 0]
click at [559, 181] on button "Review" at bounding box center [570, 186] width 41 height 19
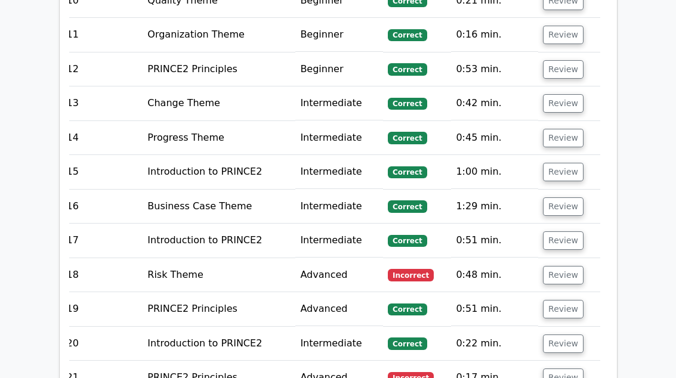
scroll to position [2044, 0]
click at [555, 266] on button "Review" at bounding box center [563, 275] width 41 height 19
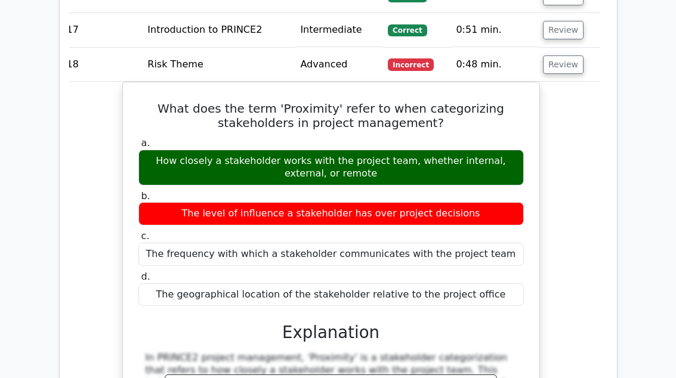
scroll to position [2257, 0]
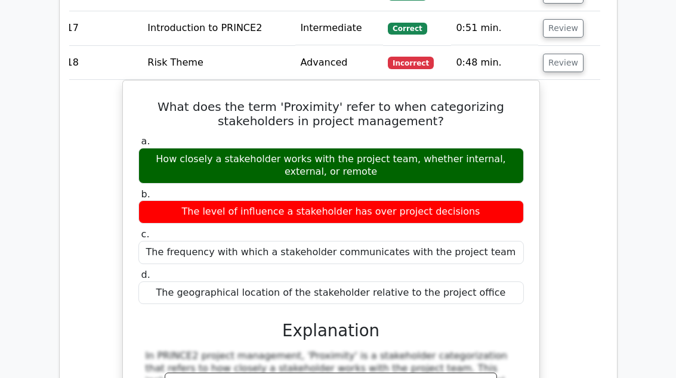
click at [569, 54] on button "Review" at bounding box center [563, 63] width 41 height 19
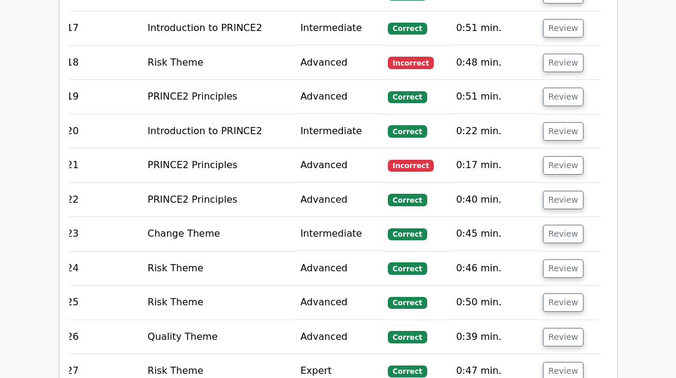
scroll to position [0, 7]
click at [553, 156] on button "Review" at bounding box center [563, 165] width 41 height 19
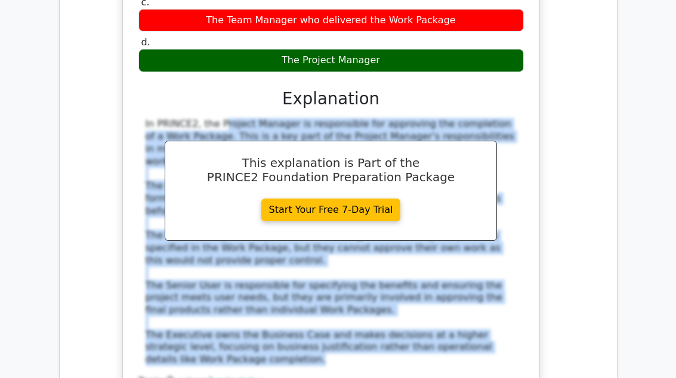
click at [112, 57] on div "According to defined roles and responsibilities, who is responsible for approvi…" at bounding box center [331, 145] width 538 height 570
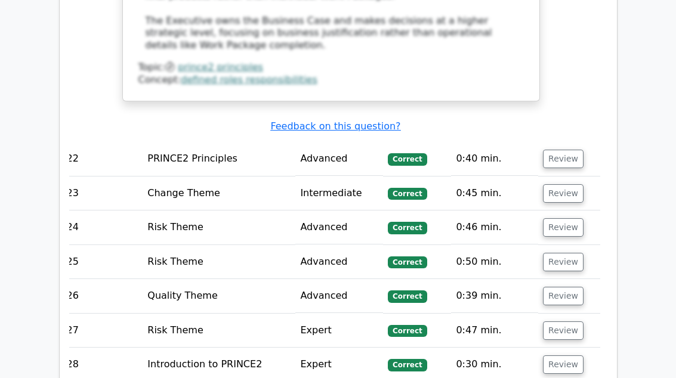
scroll to position [2893, 0]
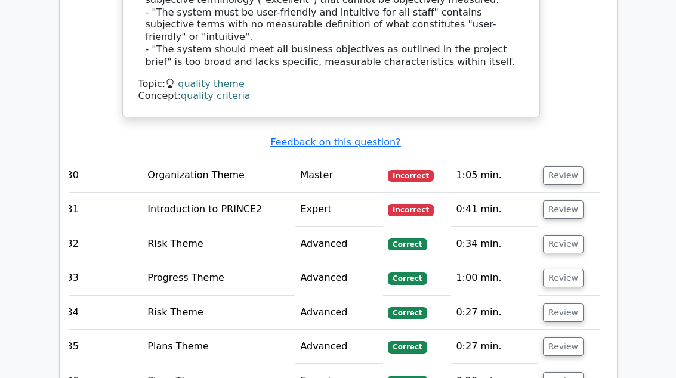
scroll to position [3676, 0]
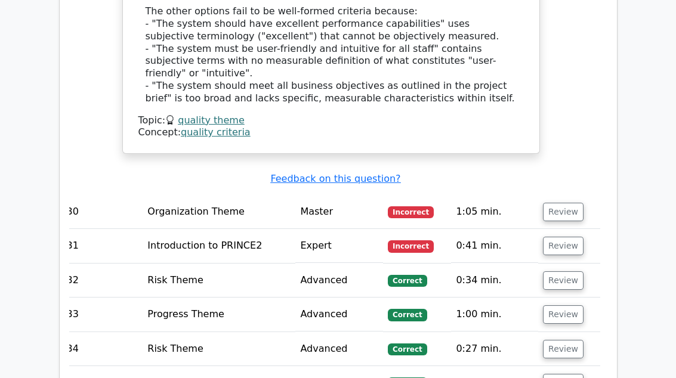
click at [563, 203] on button "Review" at bounding box center [563, 212] width 41 height 19
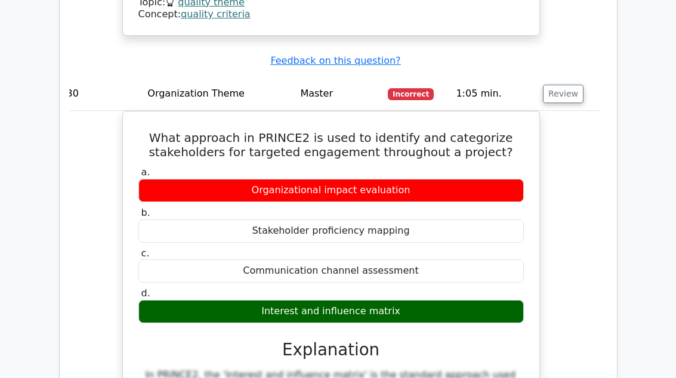
scroll to position [3795, 0]
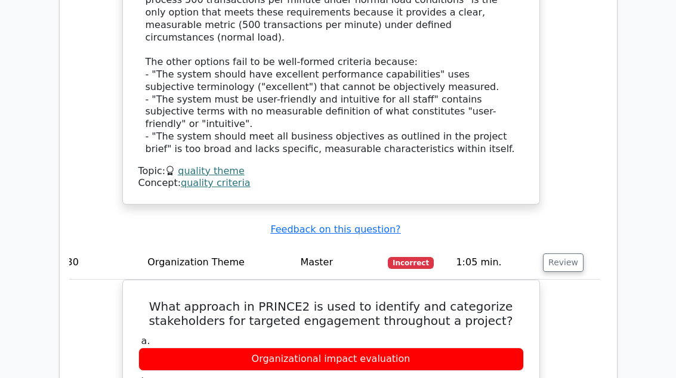
click at [571, 254] on button "Review" at bounding box center [563, 263] width 41 height 19
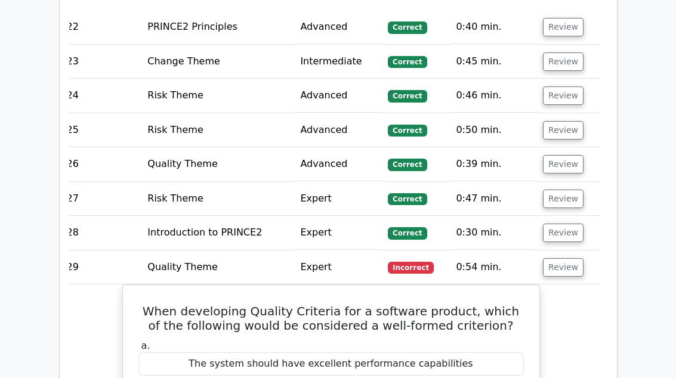
click at [575, 258] on button "Review" at bounding box center [563, 267] width 41 height 19
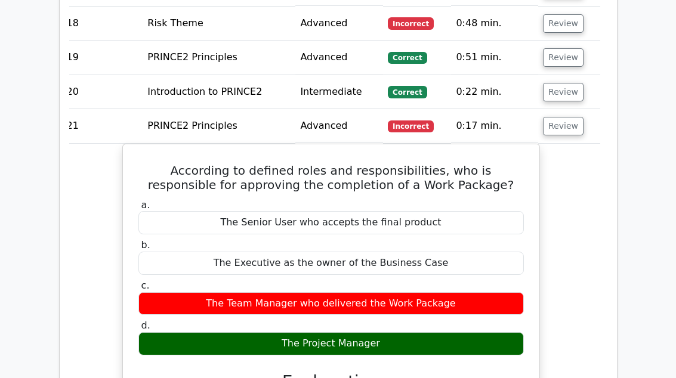
scroll to position [2262, 0]
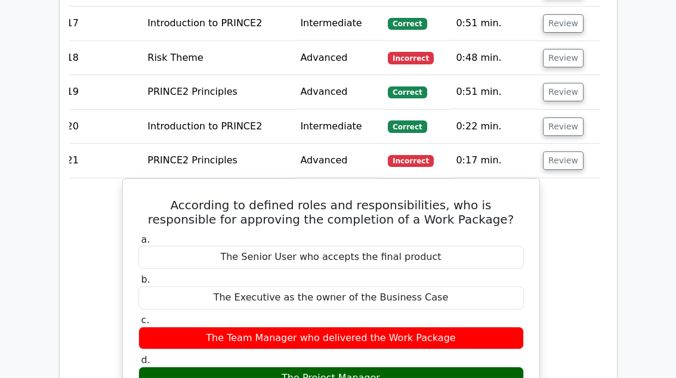
click at [569, 152] on button "Review" at bounding box center [563, 161] width 41 height 19
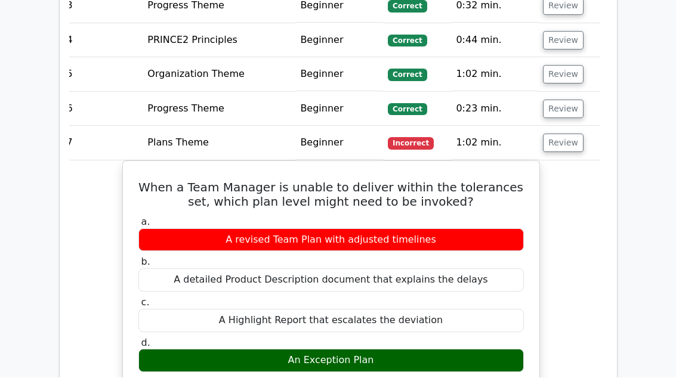
click at [578, 139] on button "Review" at bounding box center [563, 143] width 41 height 19
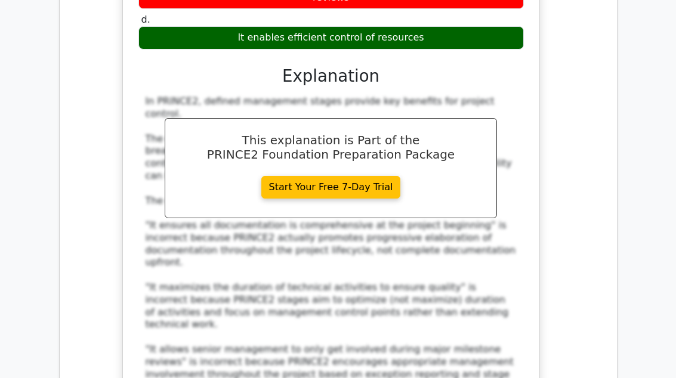
scroll to position [2361, 0]
click at [157, 96] on div "In PRINCE2, defined management stages provide key benefits for project control.…" at bounding box center [331, 245] width 371 height 298
click at [155, 96] on div "In PRINCE2, defined management stages provide key benefits for project control.…" at bounding box center [331, 245] width 371 height 298
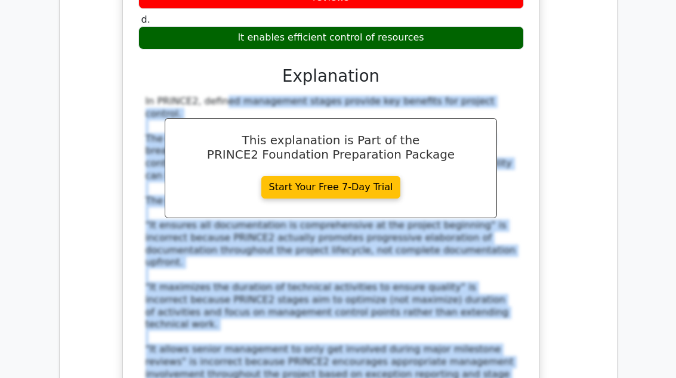
copy div "In PRINCE2, defined management stages provide key benefits for project control.…"
